Goal: Find specific page/section: Find specific page/section

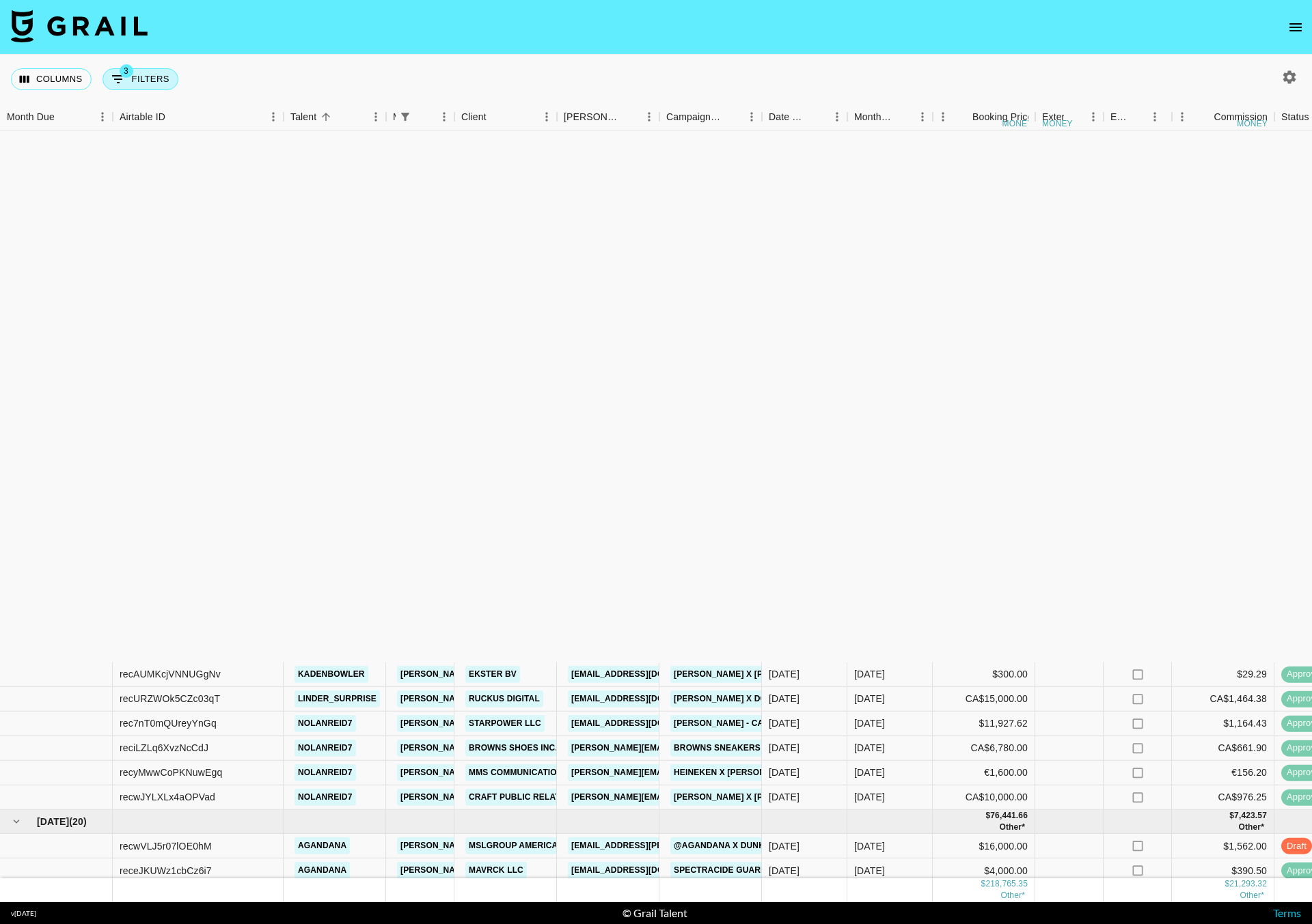
scroll to position [602, 0]
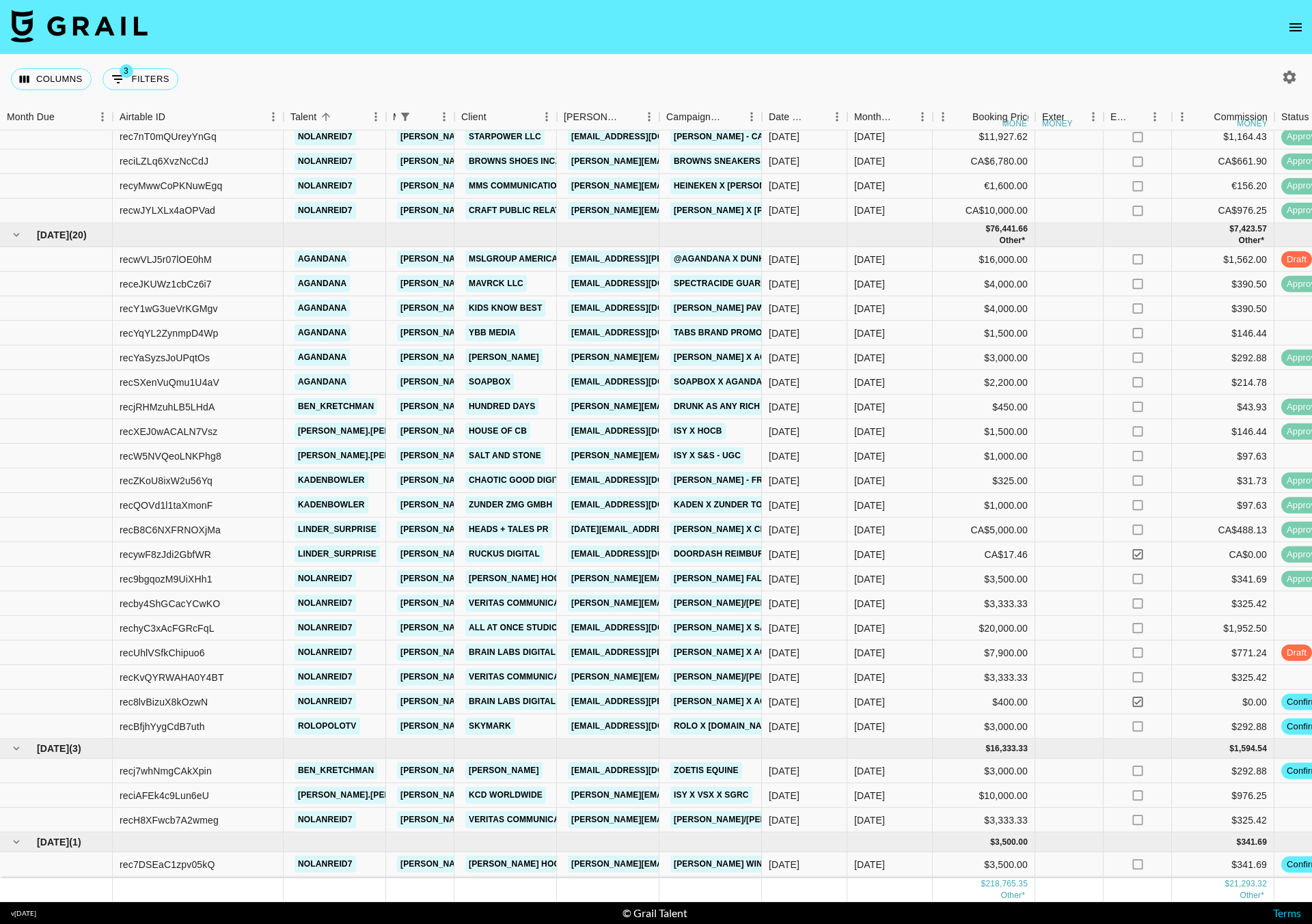
click at [1293, 78] on icon "button" at bounding box center [1290, 76] width 13 height 13
select select "[DATE]"
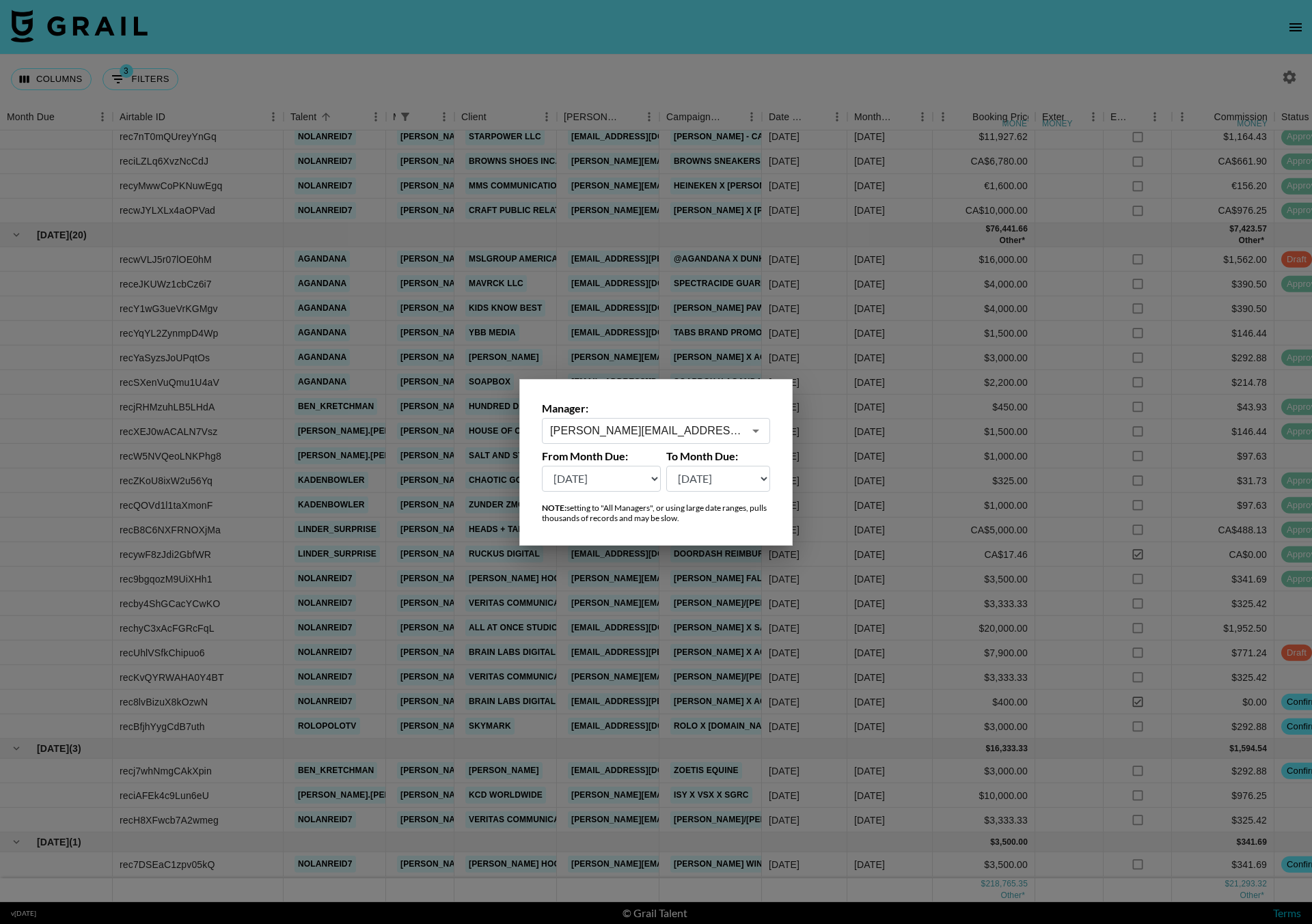
click at [638, 426] on input "[PERSON_NAME][EMAIL_ADDRESS][DOMAIN_NAME]" at bounding box center [647, 430] width 193 height 15
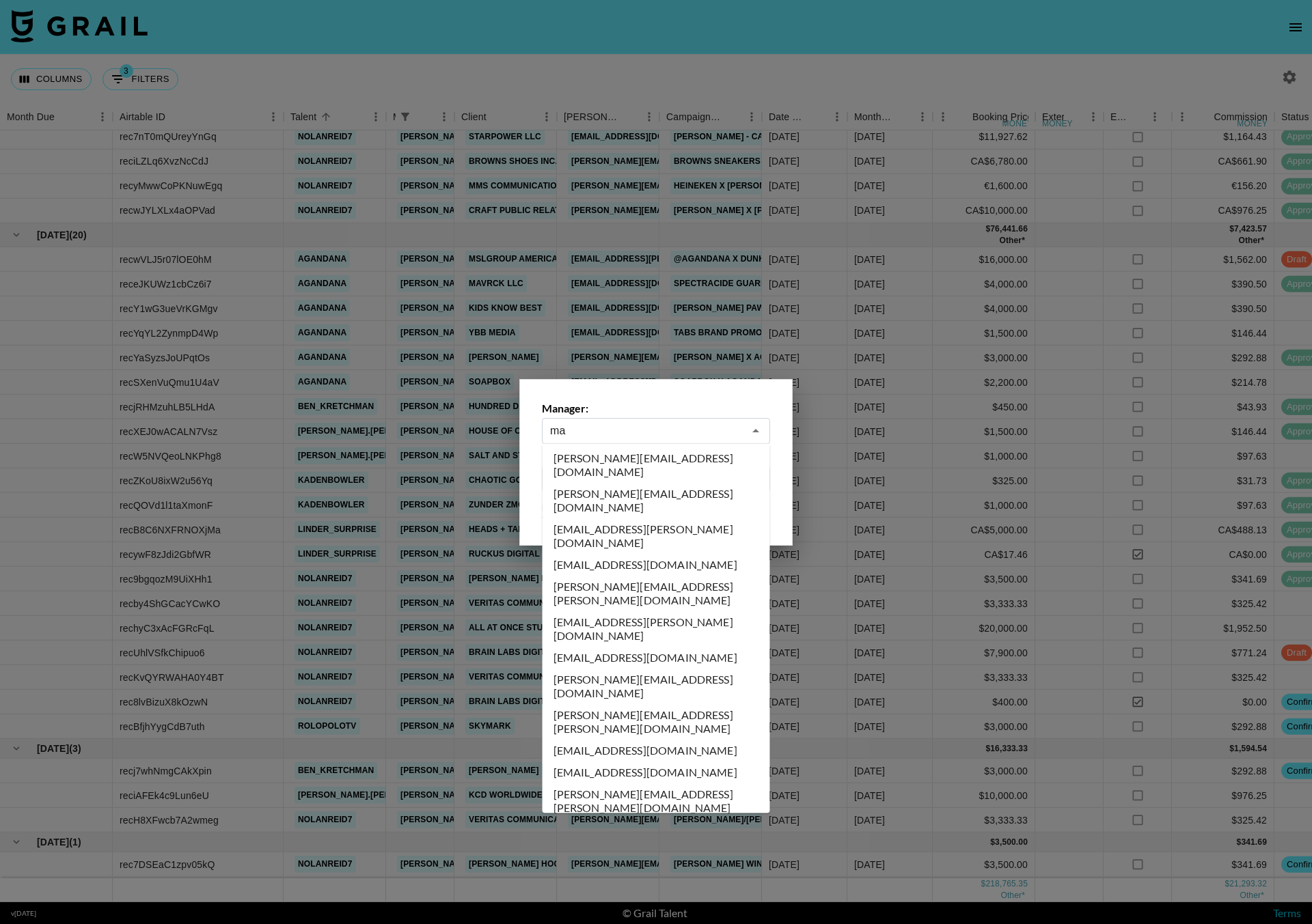
scroll to position [0, 0]
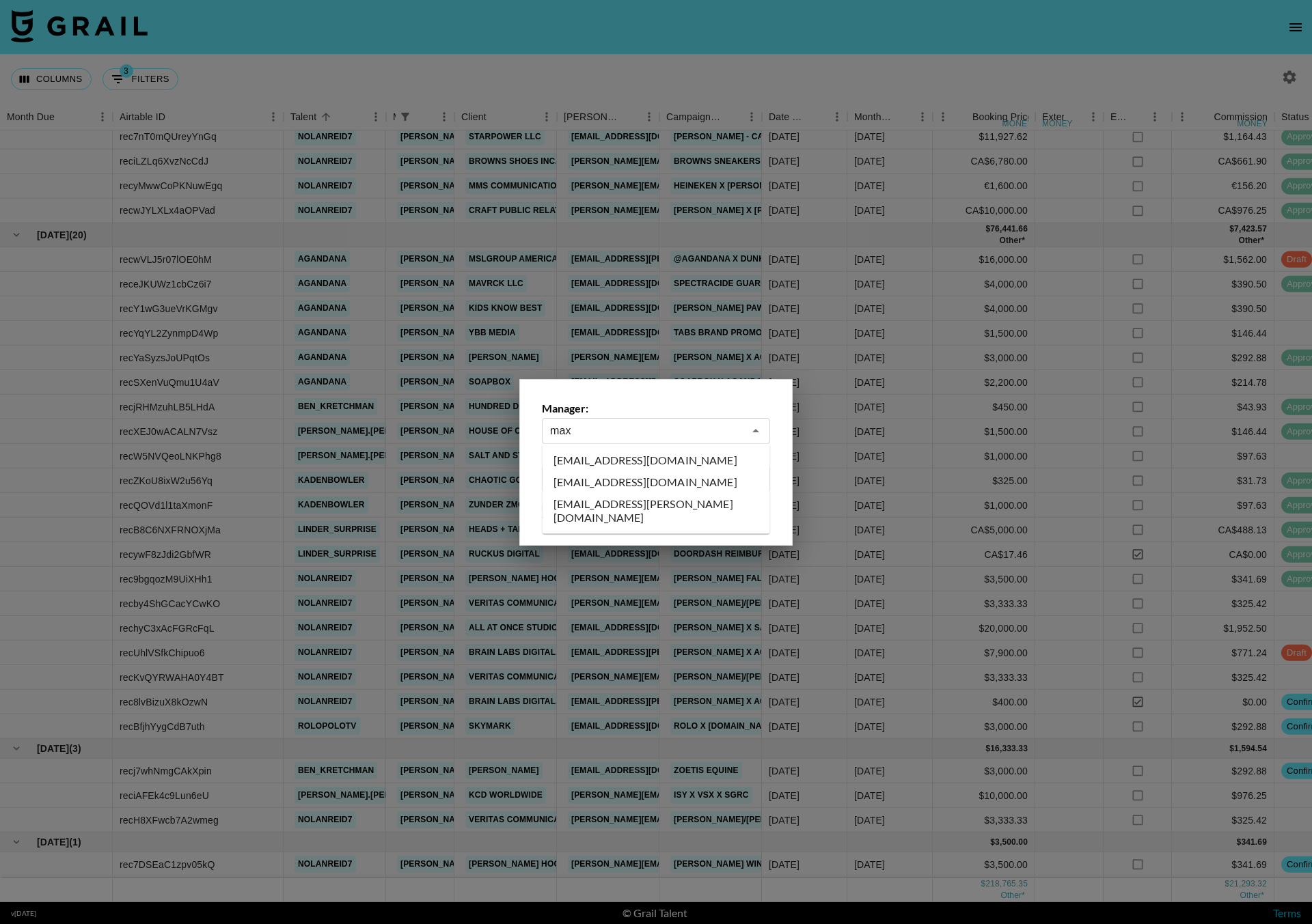
click at [619, 484] on li "[EMAIL_ADDRESS][DOMAIN_NAME]" at bounding box center [656, 482] width 228 height 22
type input "[EMAIL_ADDRESS][DOMAIN_NAME]"
click at [597, 484] on select "[DATE] [DATE] '[DATE] May '[DATE] Mar '[DATE] Jan '[DATE] Nov '[DATE] Sep '[DAT…" at bounding box center [601, 478] width 119 height 26
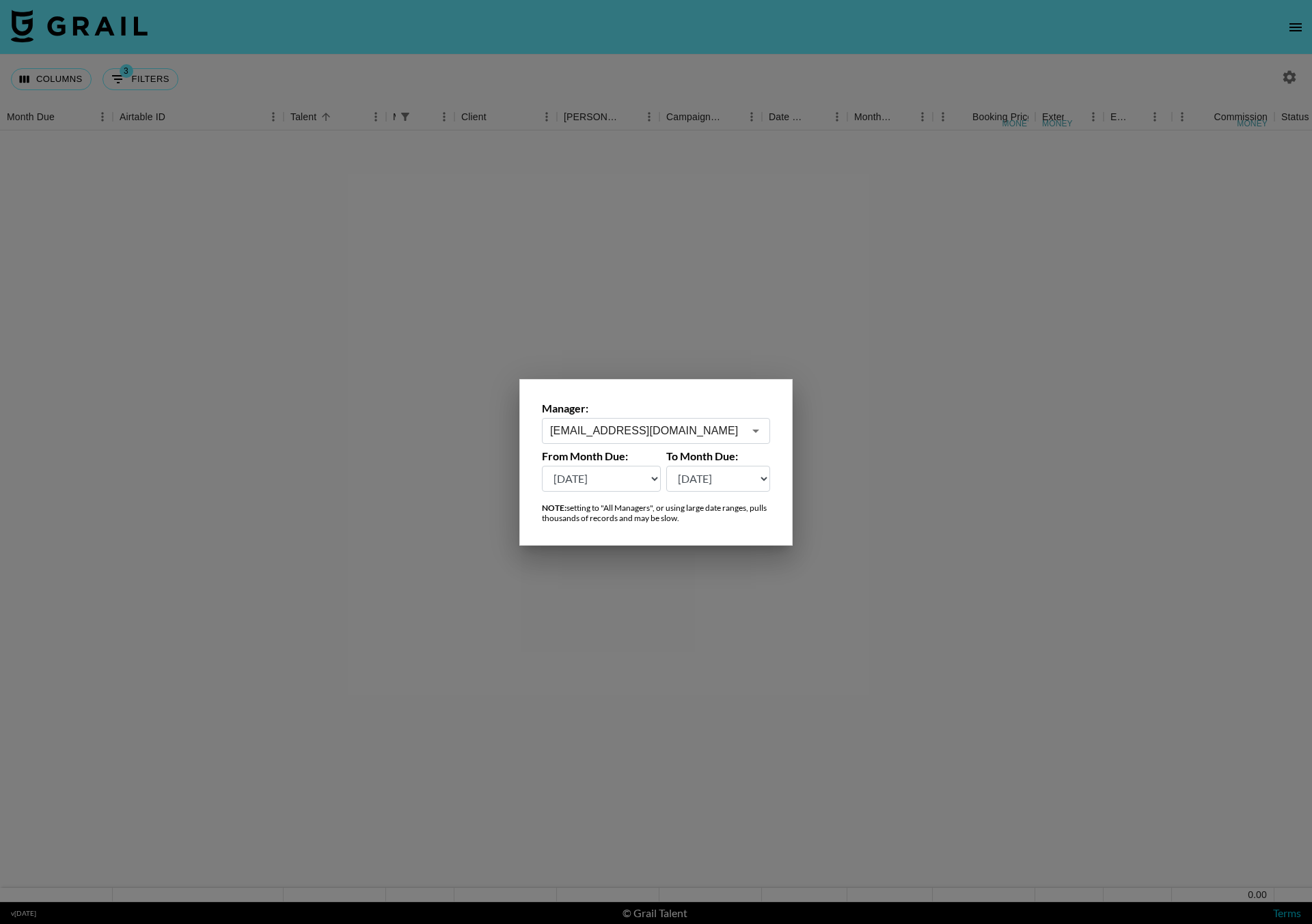
scroll to position [1, 0]
click at [602, 479] on select "[DATE] [DATE] '[DATE] May '[DATE] Mar '[DATE] Jan '[DATE] Nov '[DATE] Sep '[DAT…" at bounding box center [601, 478] width 119 height 26
click at [686, 475] on select "[DATE] [DATE] '[DATE] May '[DATE] Mar '[DATE] Jan '[DATE] Nov '[DATE] Sep '[DAT…" at bounding box center [718, 478] width 104 height 26
select select "[DATE]"
click at [649, 475] on select "[DATE] [DATE] '[DATE] May '[DATE] Mar '[DATE] Jan '[DATE] Nov '[DATE] Sep '[DAT…" at bounding box center [601, 478] width 119 height 26
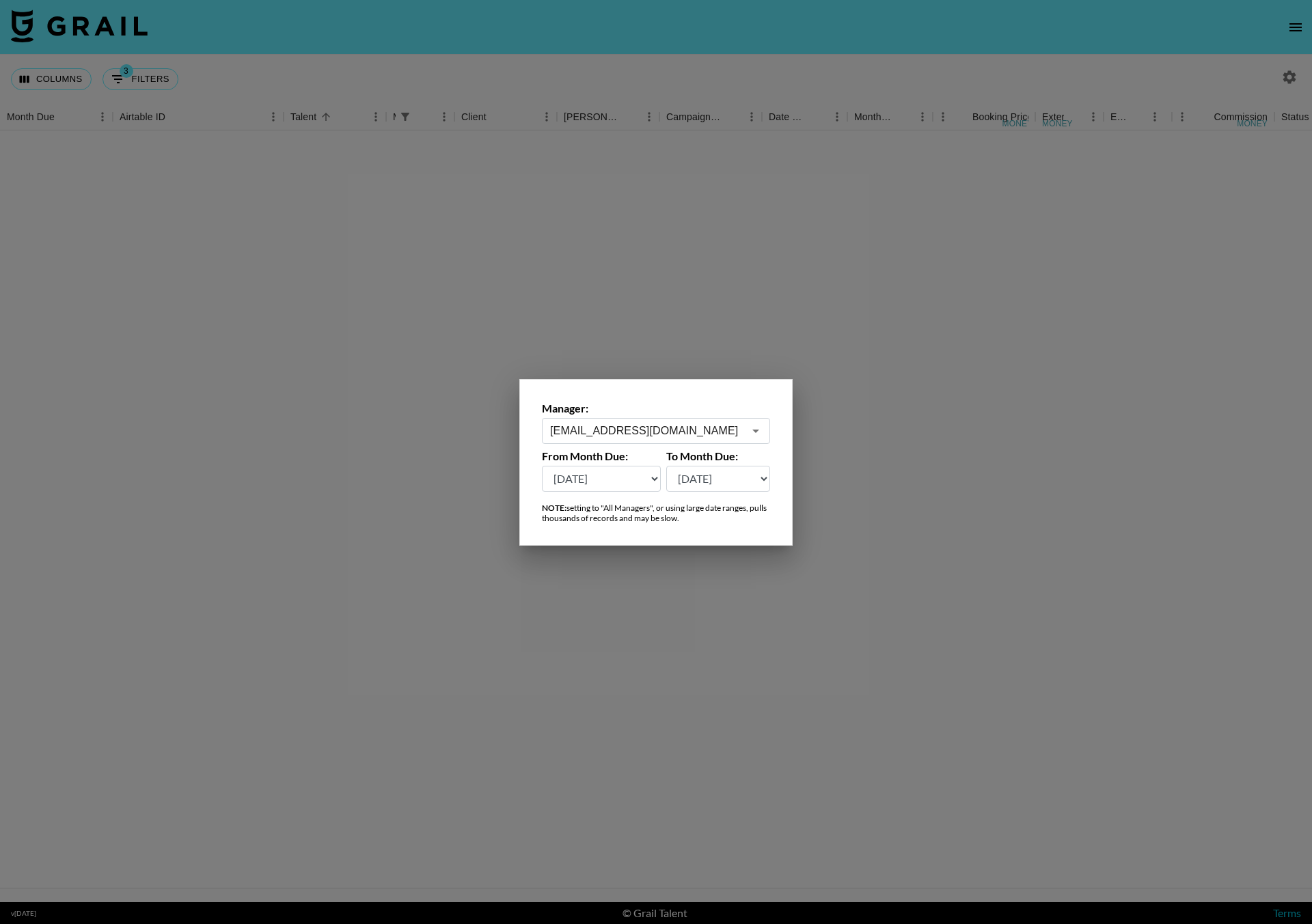
select select "[DATE]"
click at [314, 248] on div at bounding box center [656, 462] width 1312 height 924
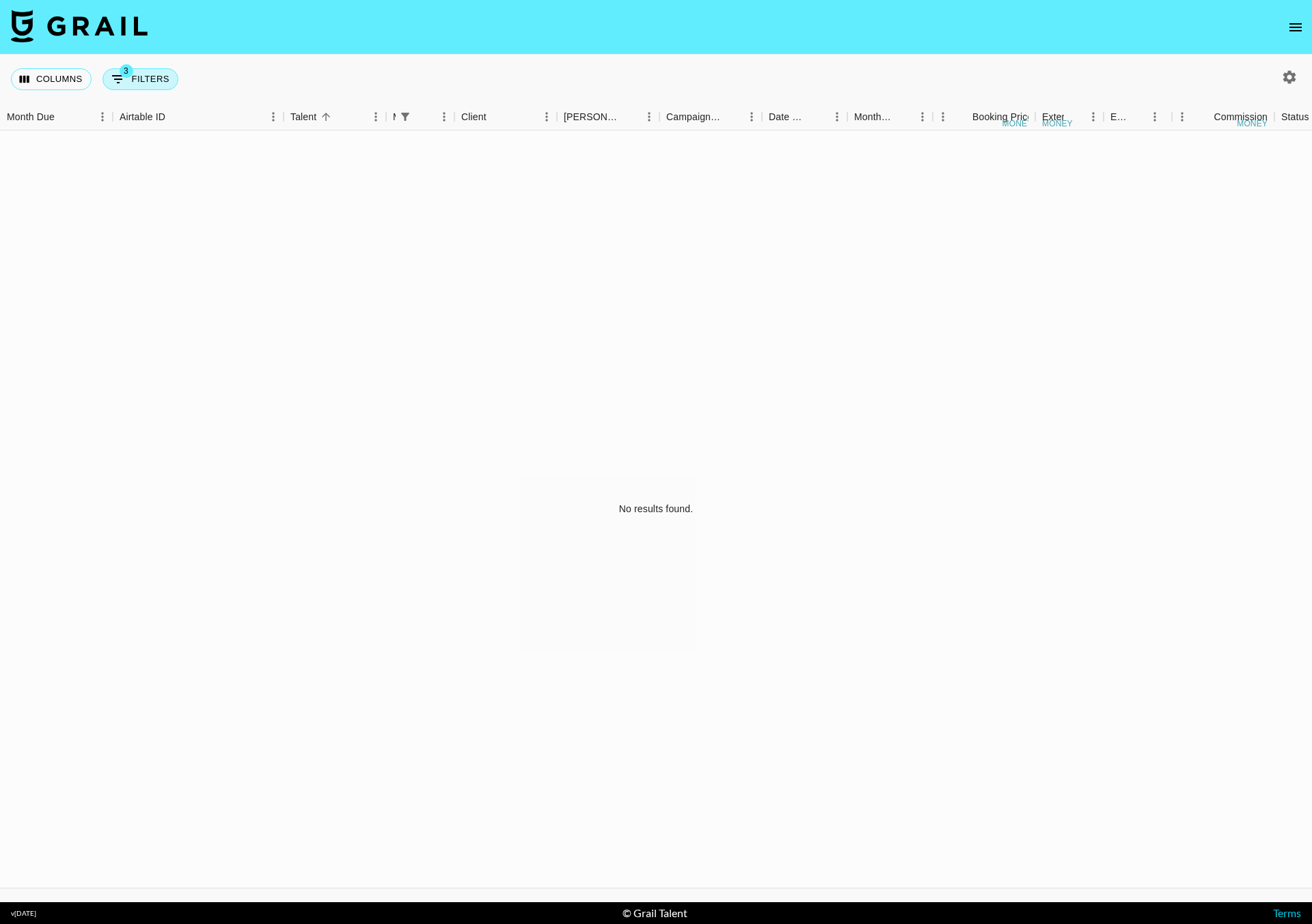
click at [138, 69] on button "3 Filters" at bounding box center [140, 79] width 76 height 22
select select "managerIds"
select select "status"
select select "not"
select select "declined"
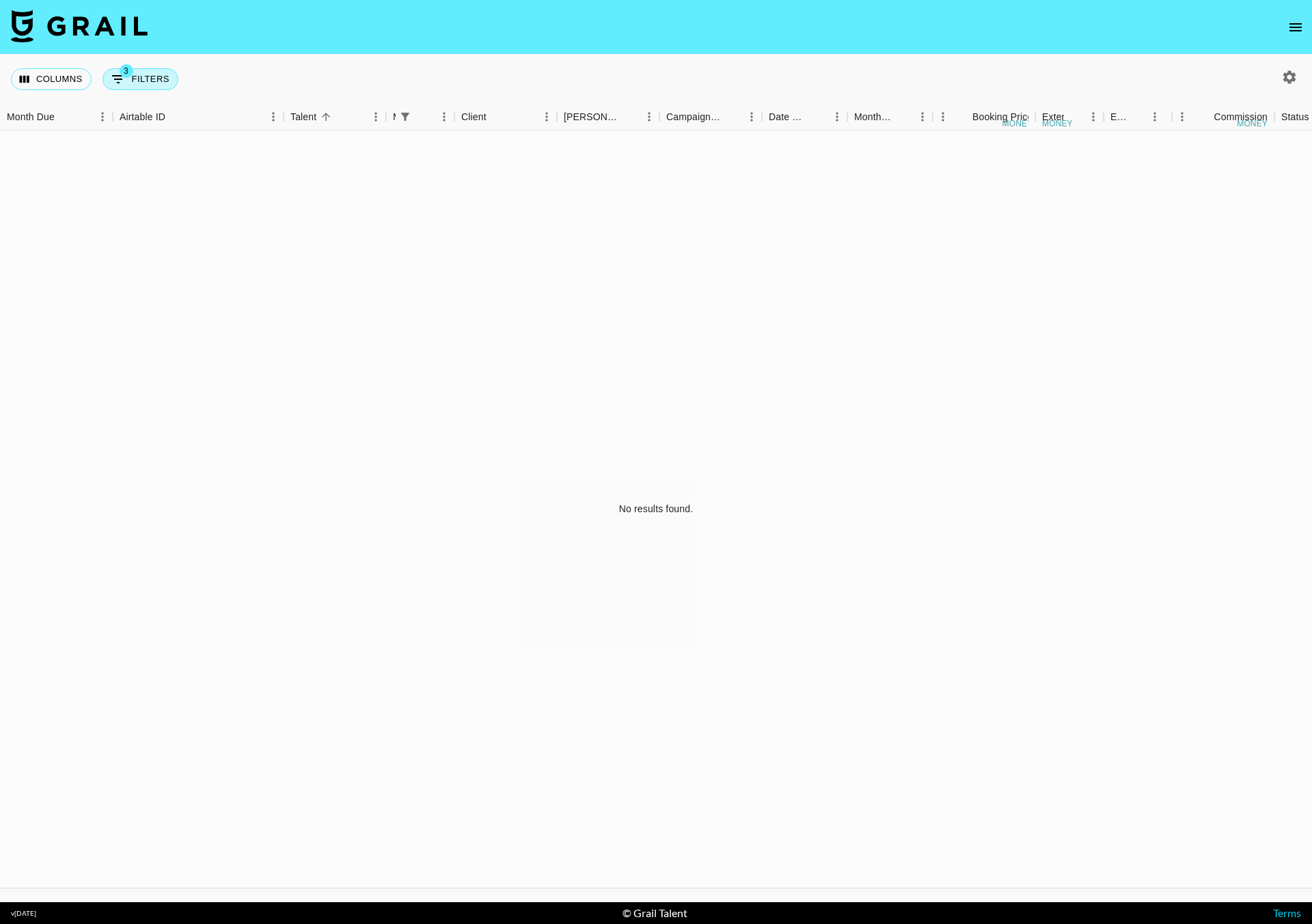
select select "status"
select select "not"
select select "cancelled"
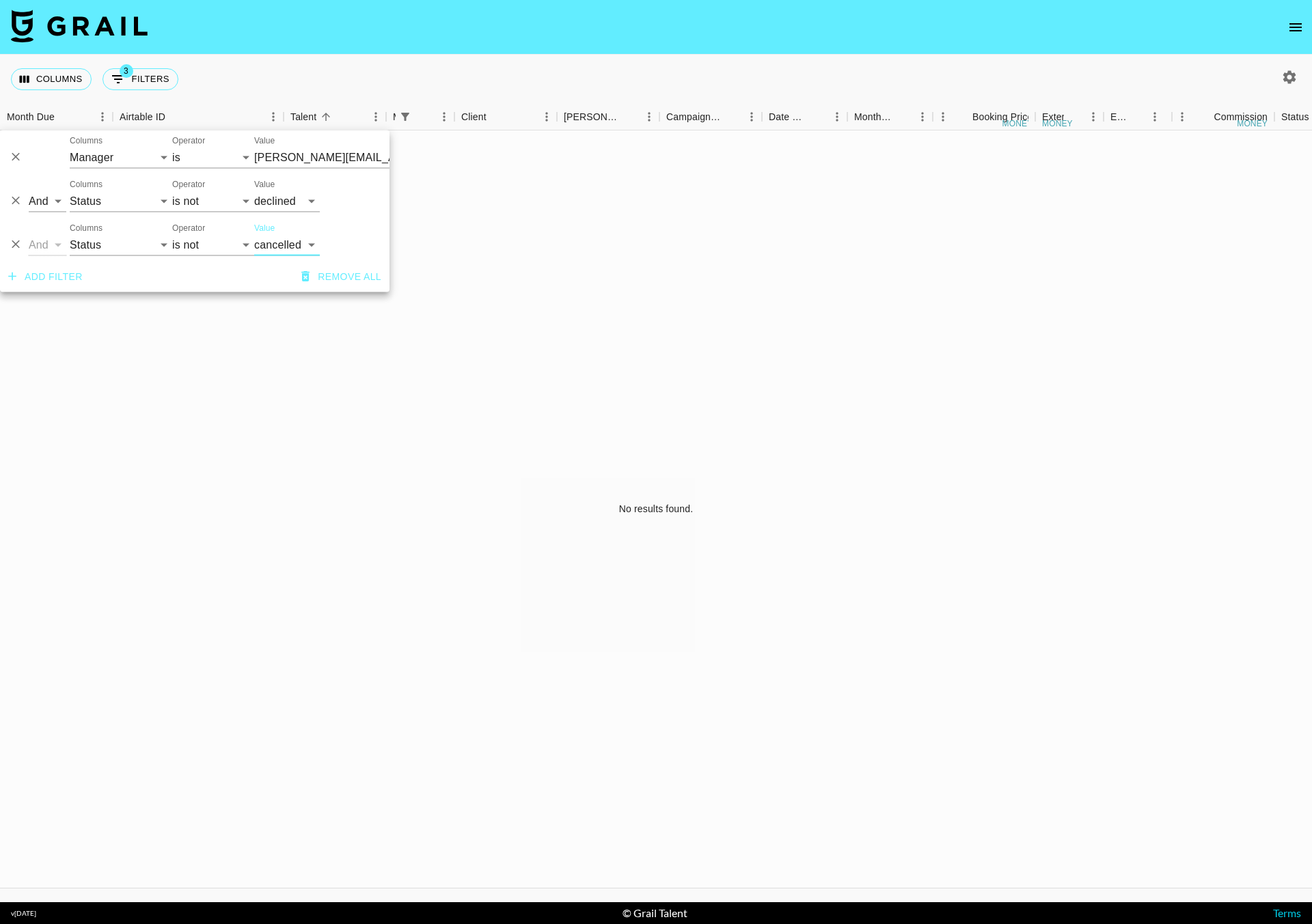
click at [298, 152] on input "[PERSON_NAME][EMAIL_ADDRESS][DOMAIN_NAME]" at bounding box center [337, 157] width 166 height 22
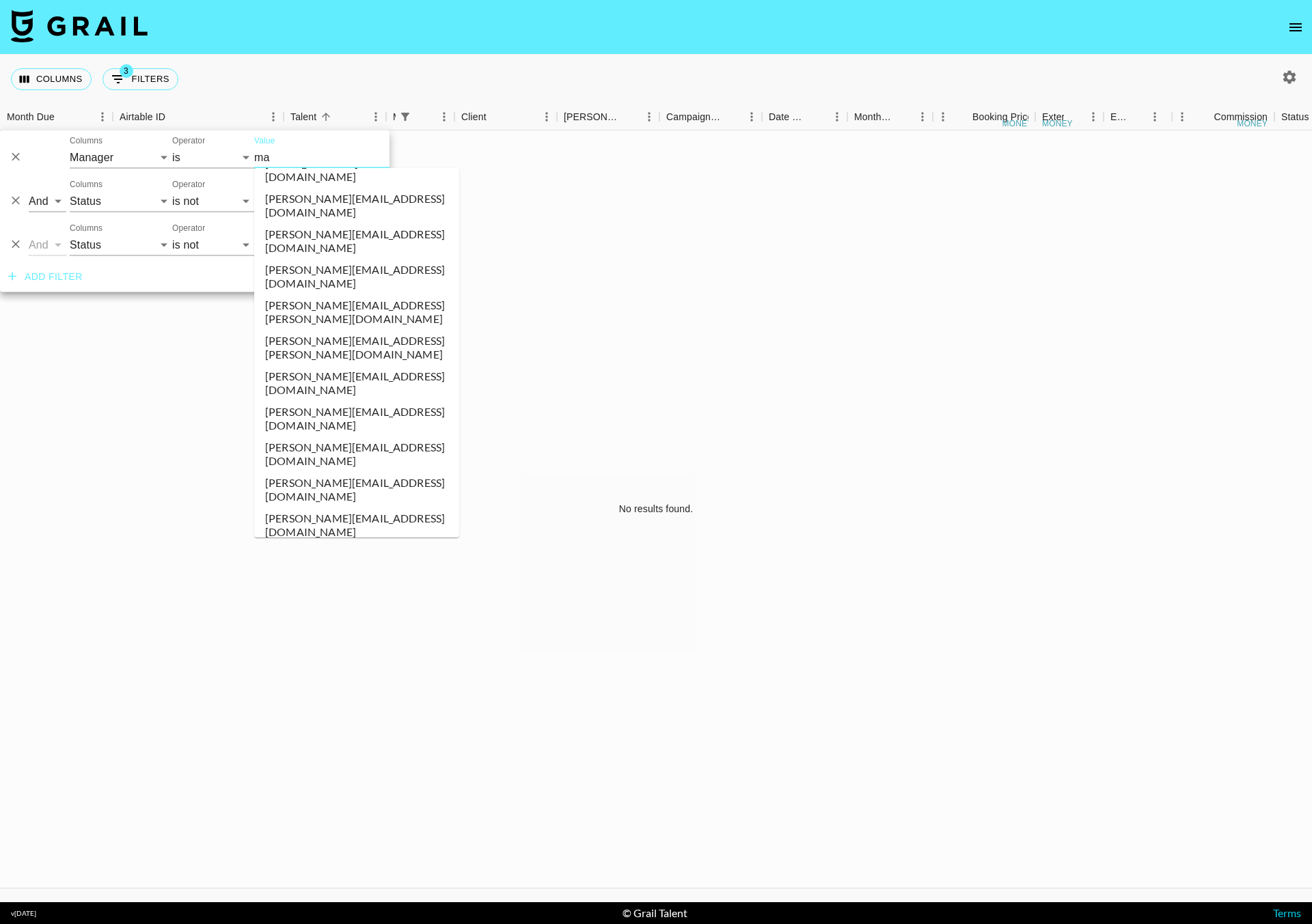
scroll to position [0, 0]
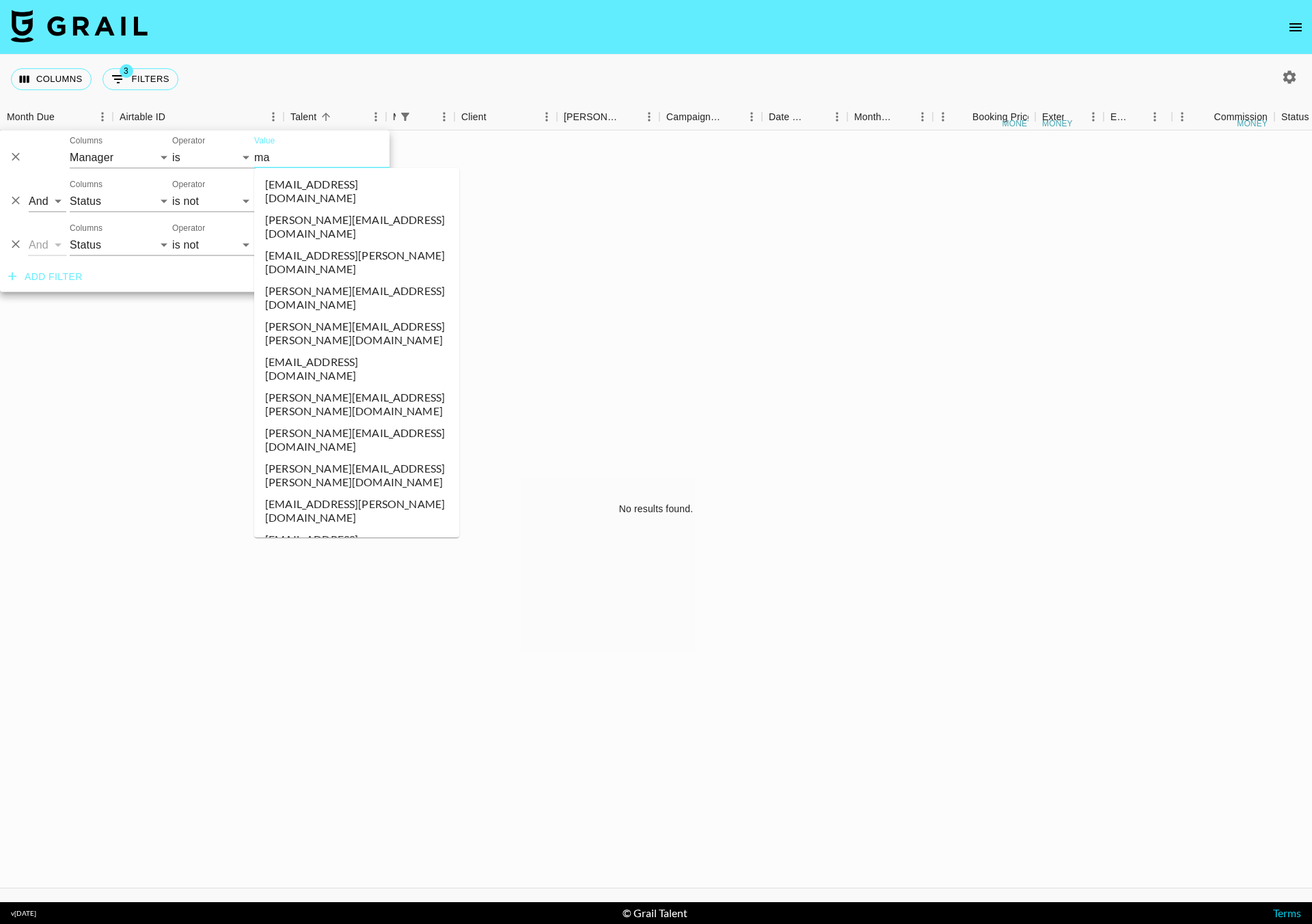
type input "max"
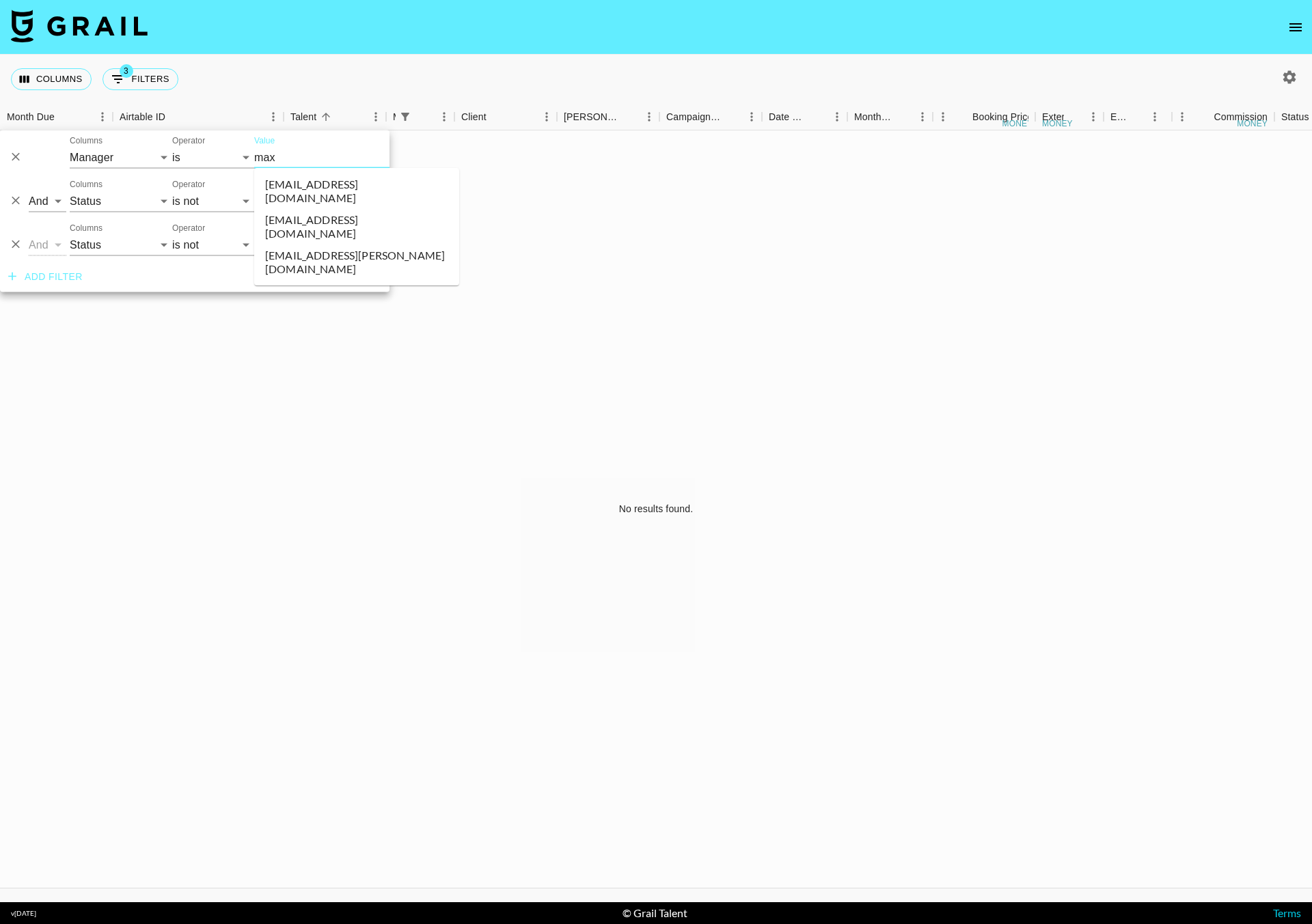
click at [326, 209] on li "[EMAIL_ADDRESS][DOMAIN_NAME]" at bounding box center [357, 227] width 205 height 36
click at [402, 70] on div "Columns 3 Filters + Booking" at bounding box center [656, 79] width 1312 height 49
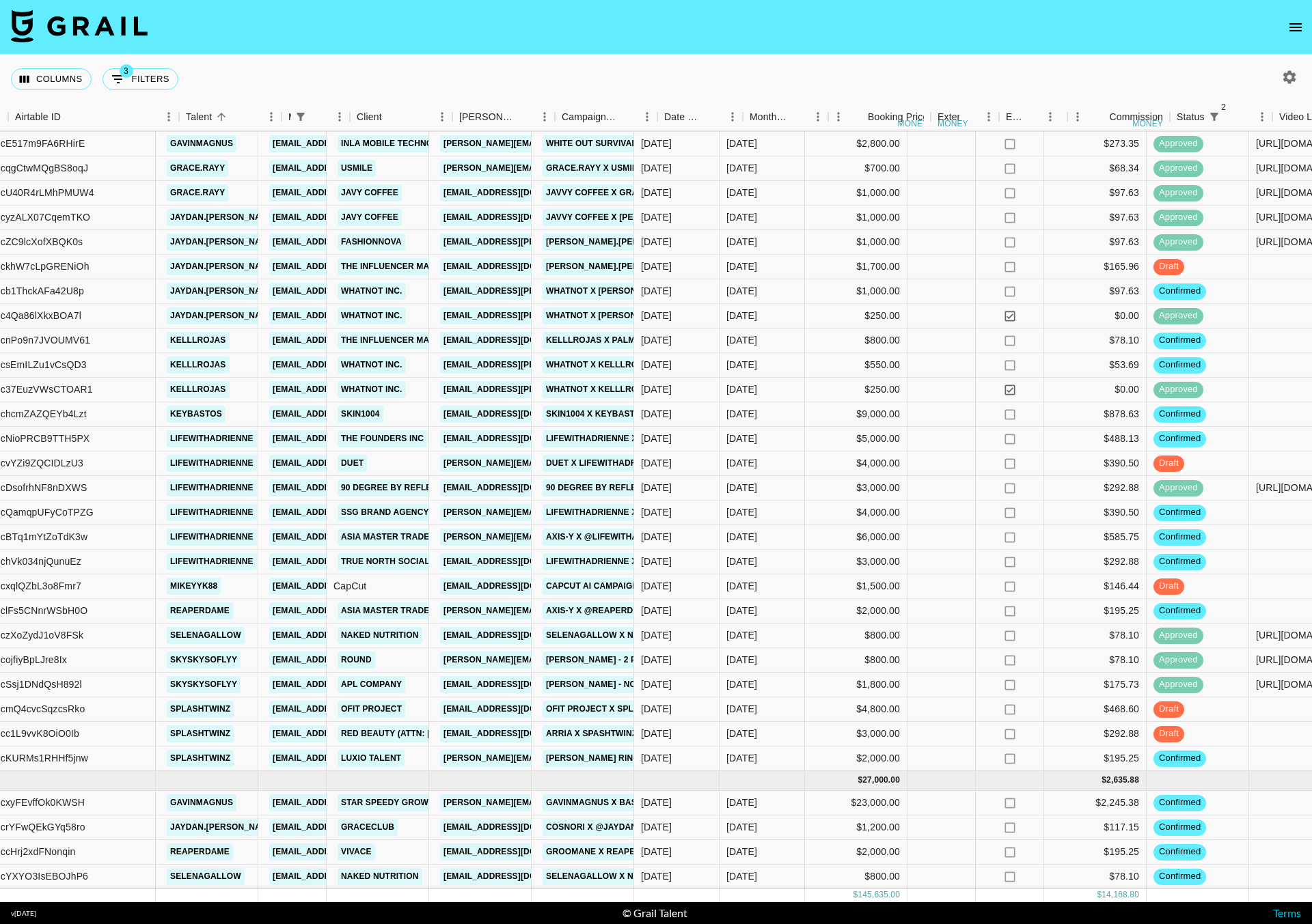
scroll to position [717, 104]
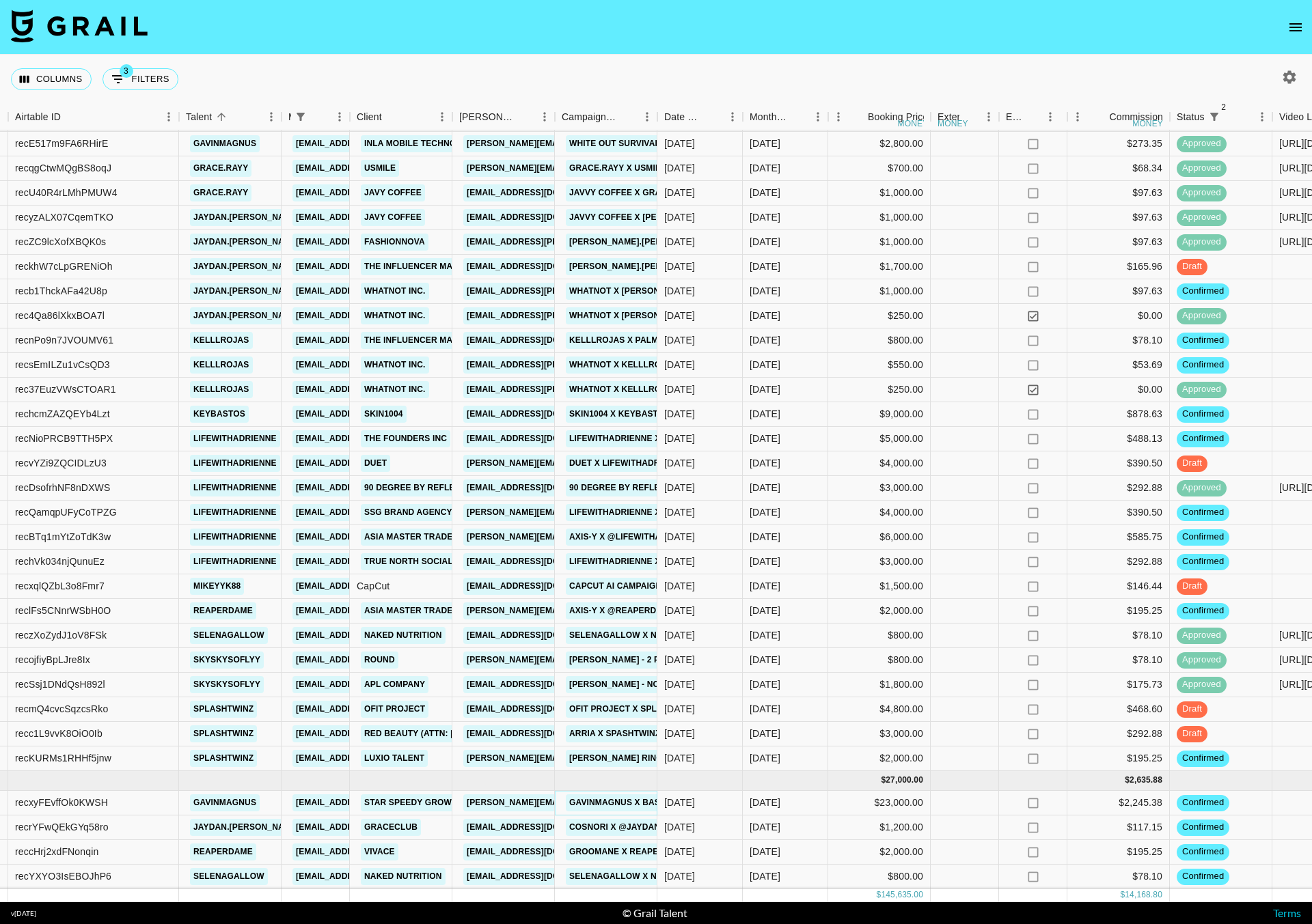
click at [636, 795] on link "Gavinmagnus x Baseus" at bounding box center [623, 803] width 115 height 17
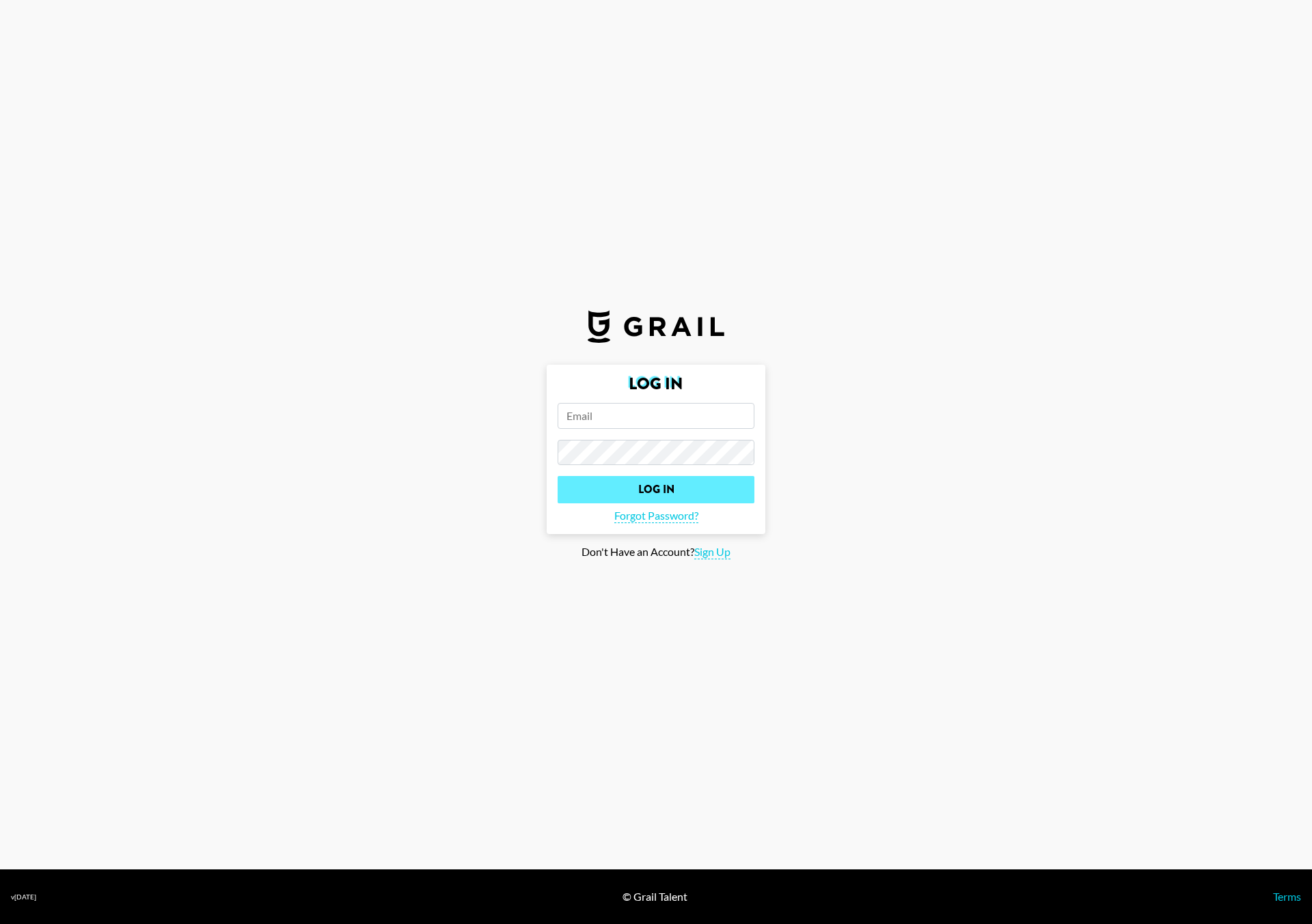
type input "[PERSON_NAME][EMAIL_ADDRESS][DOMAIN_NAME]"
click at [654, 488] on input "Log In" at bounding box center [656, 489] width 197 height 27
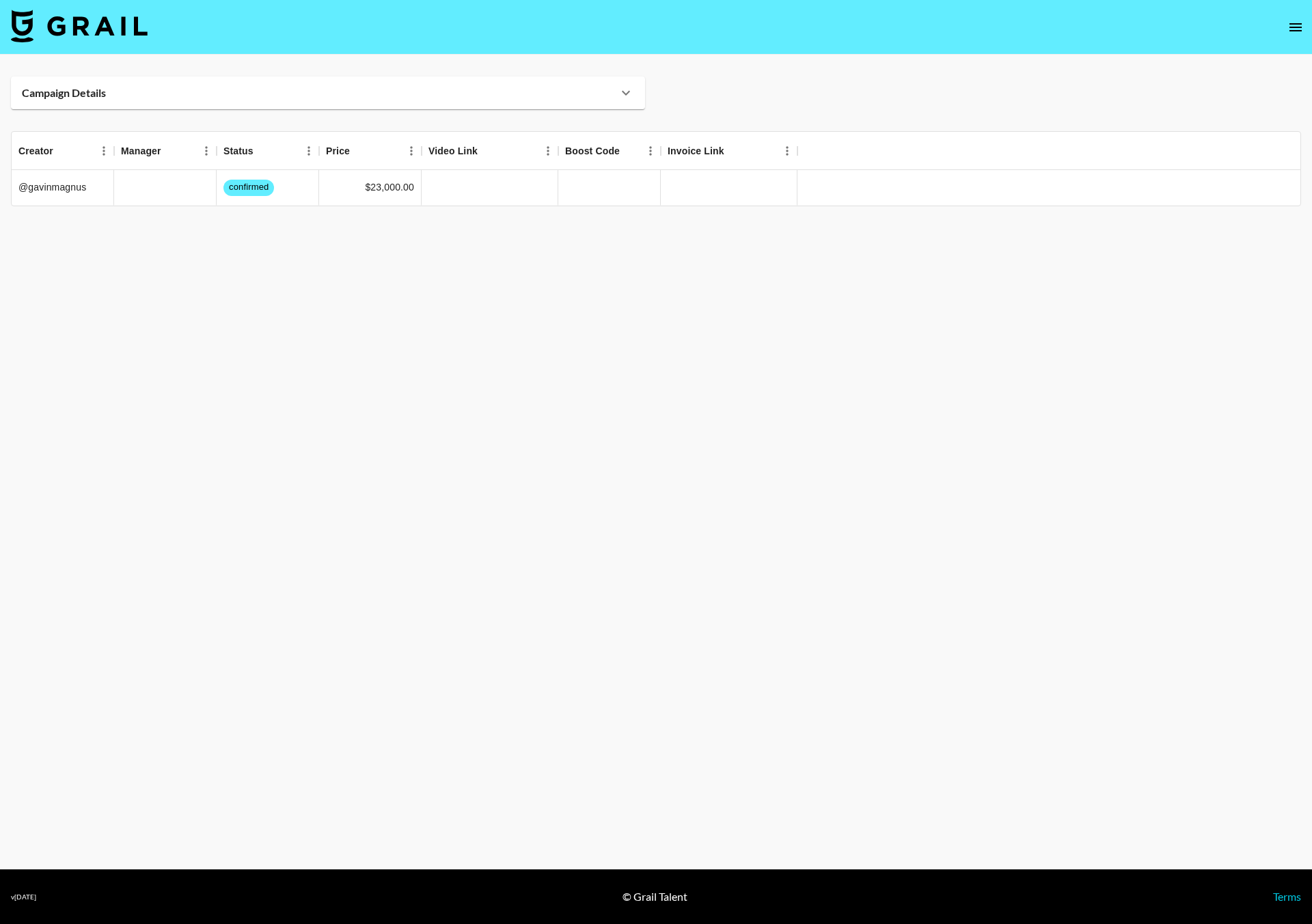
click at [424, 94] on div "Campaign Details" at bounding box center [319, 93] width 595 height 13
